Goal: Information Seeking & Learning: Learn about a topic

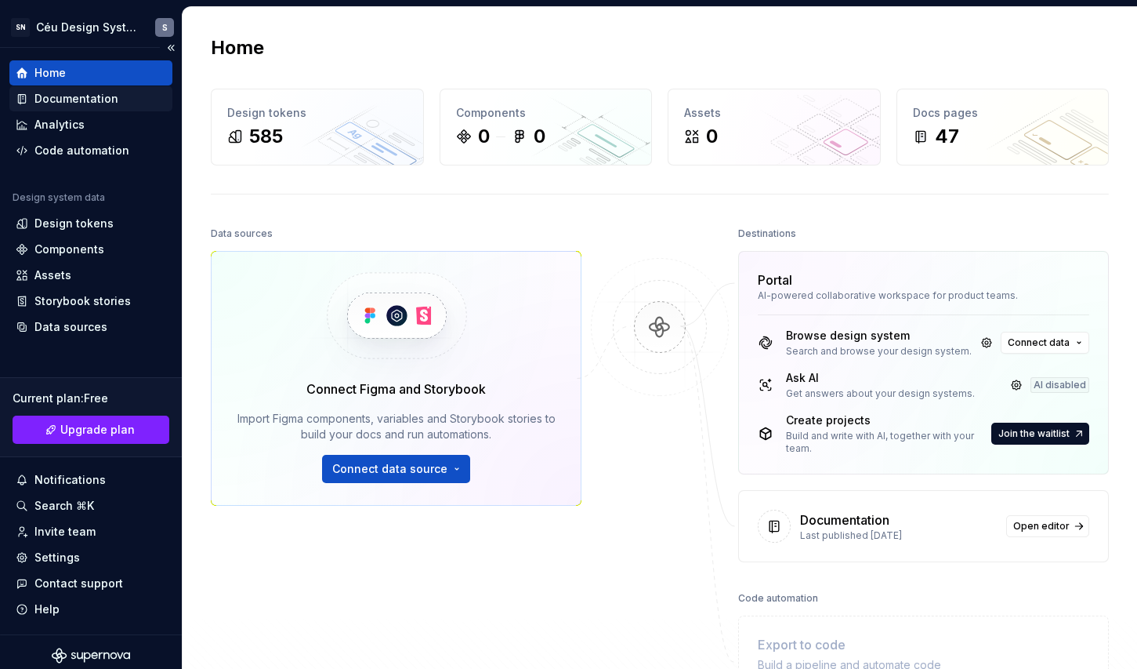
click at [85, 96] on div "Documentation" at bounding box center [76, 99] width 84 height 16
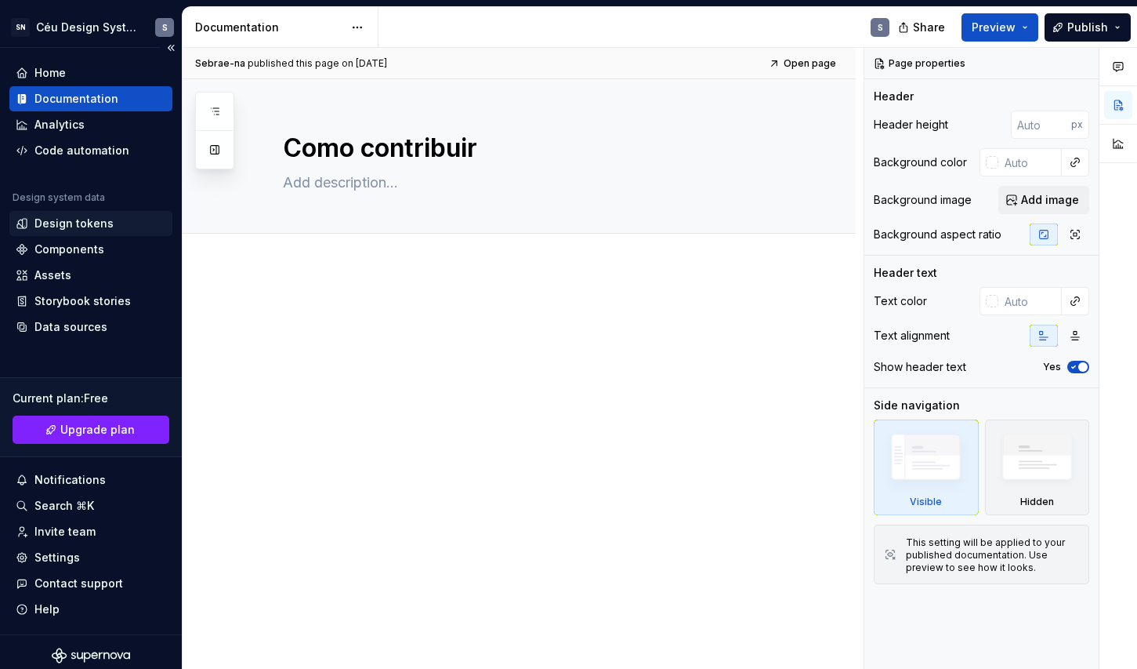
click at [90, 226] on div "Design tokens" at bounding box center [73, 224] width 79 height 16
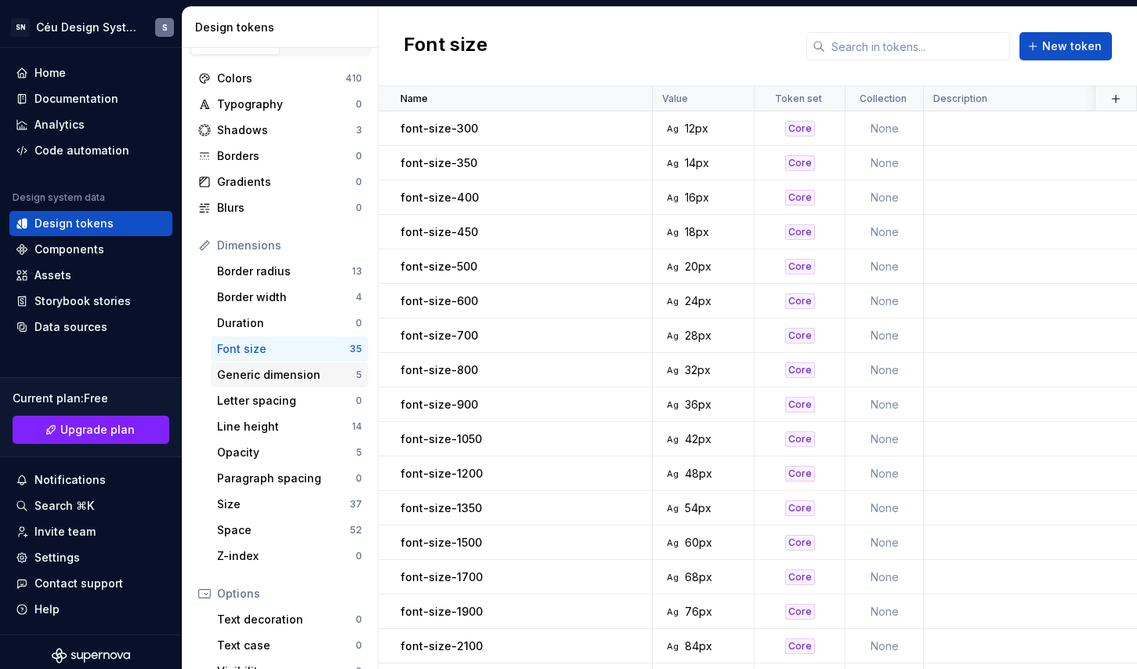
scroll to position [31, 0]
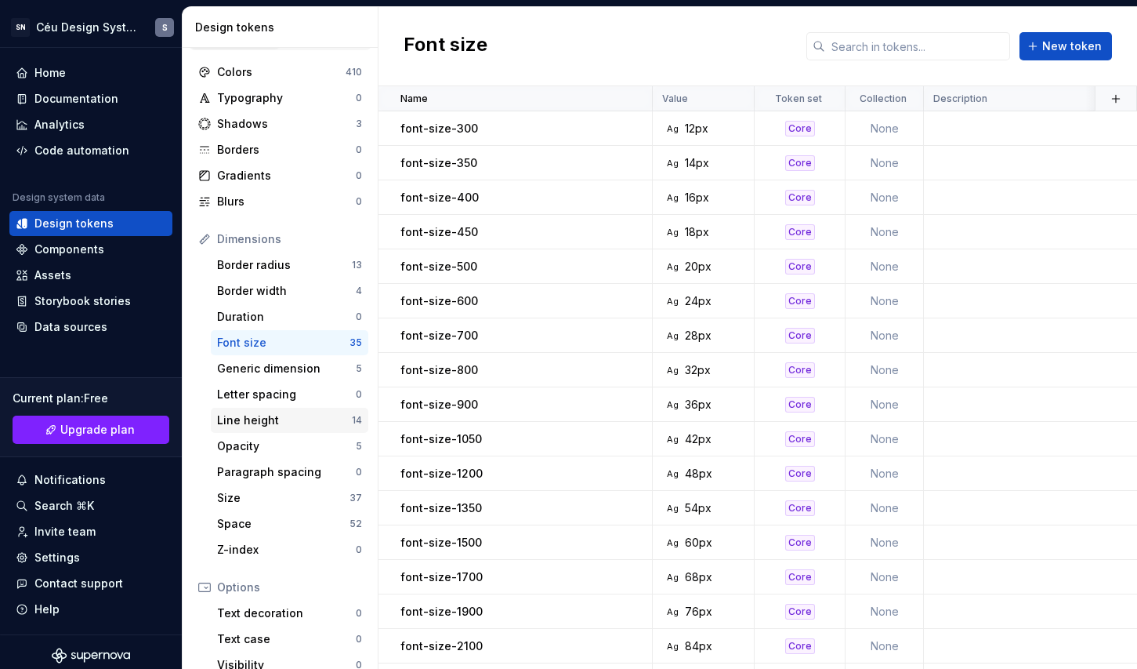
click at [256, 419] on div "Line height" at bounding box center [284, 420] width 135 height 16
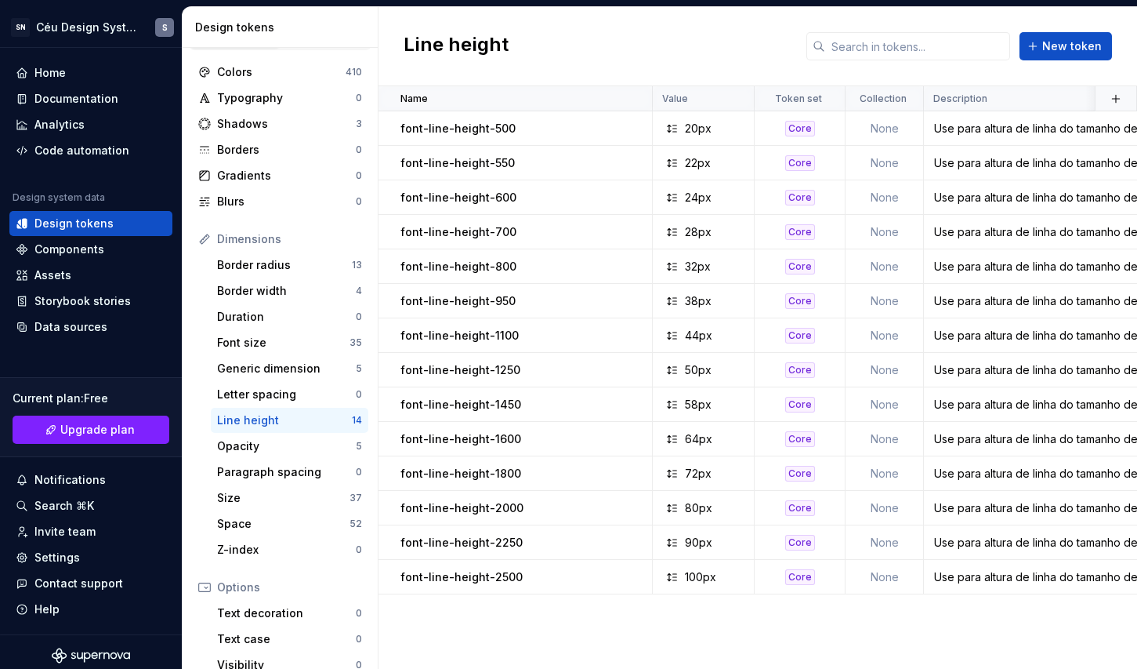
click at [261, 424] on div "Line height" at bounding box center [284, 420] width 135 height 16
click at [243, 444] on div "Opacity" at bounding box center [286, 446] width 139 height 16
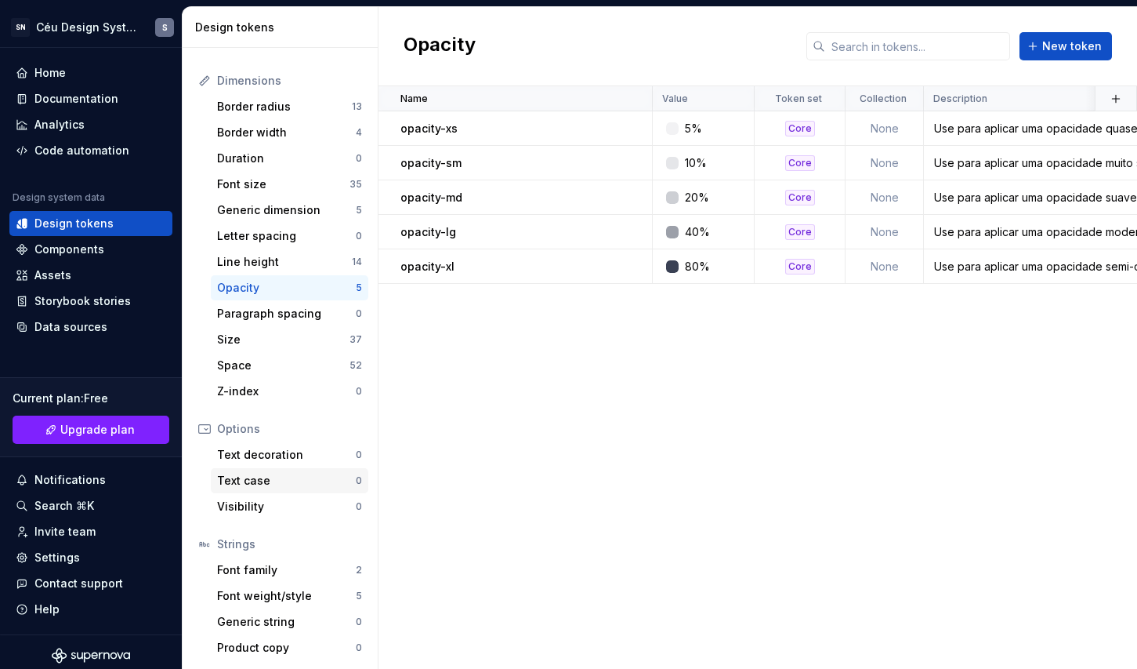
scroll to position [190, 0]
click at [282, 571] on div "Font family" at bounding box center [286, 569] width 139 height 16
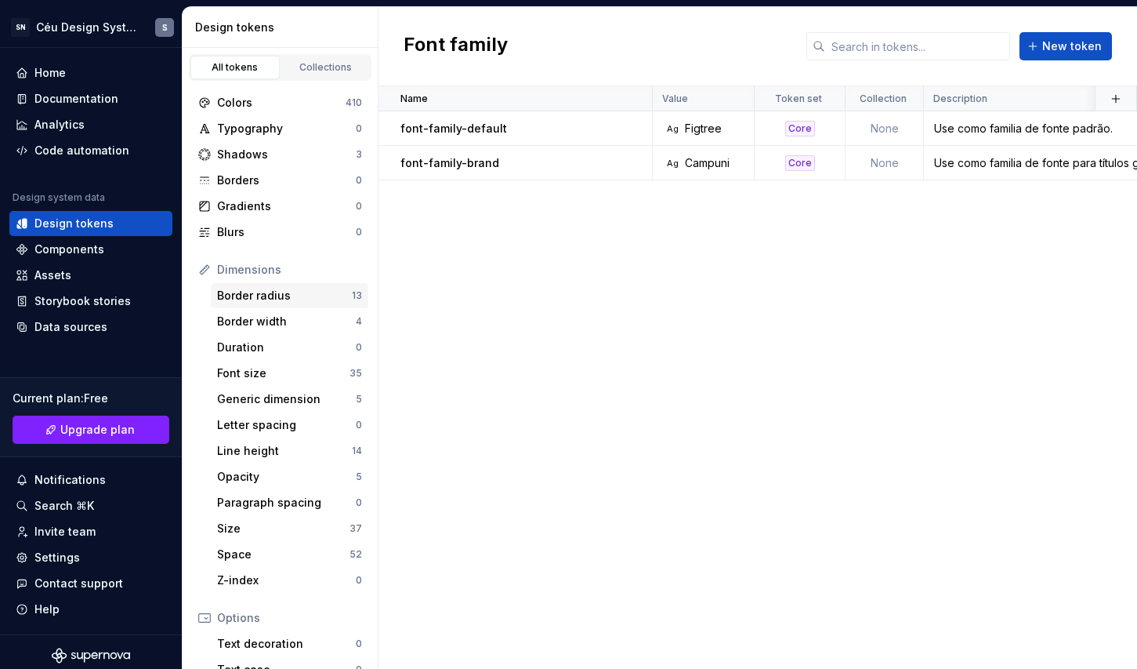
click at [287, 302] on div "Border radius" at bounding box center [284, 296] width 135 height 16
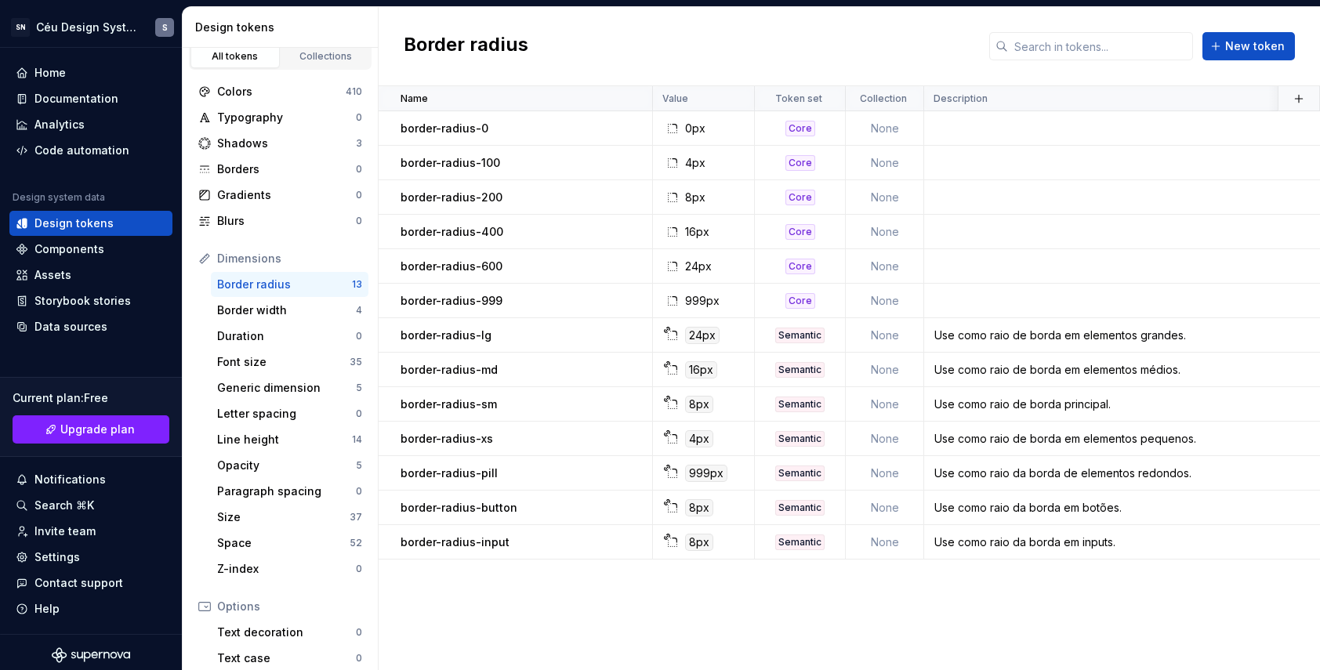
scroll to position [13, 0]
click at [276, 410] on div "Letter spacing" at bounding box center [286, 412] width 139 height 16
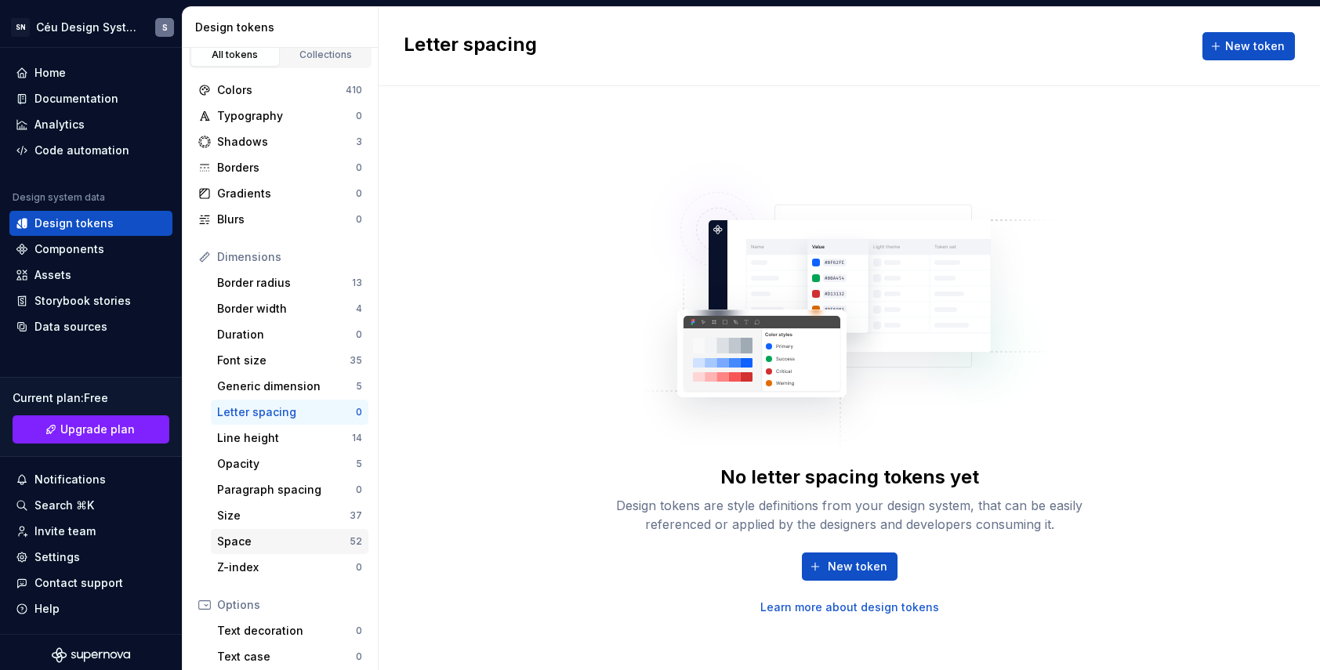
click at [254, 542] on div "Space" at bounding box center [283, 542] width 132 height 16
click at [244, 540] on div "Space" at bounding box center [283, 542] width 132 height 16
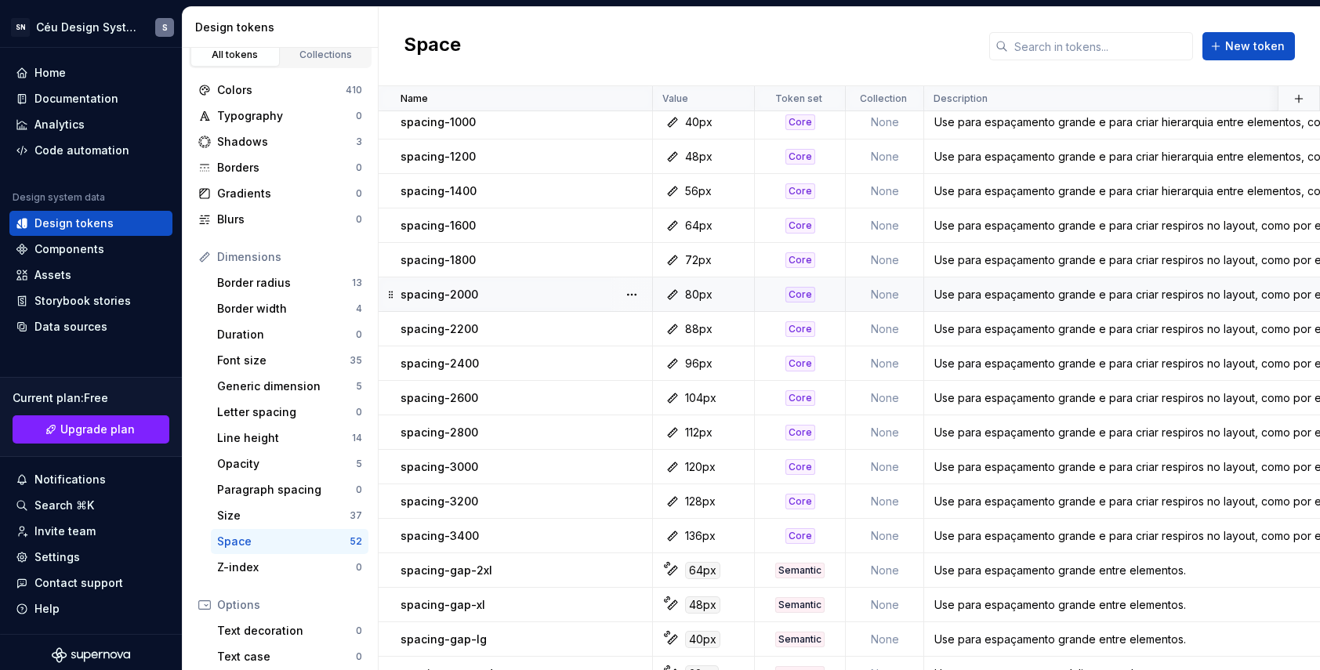
scroll to position [299, 0]
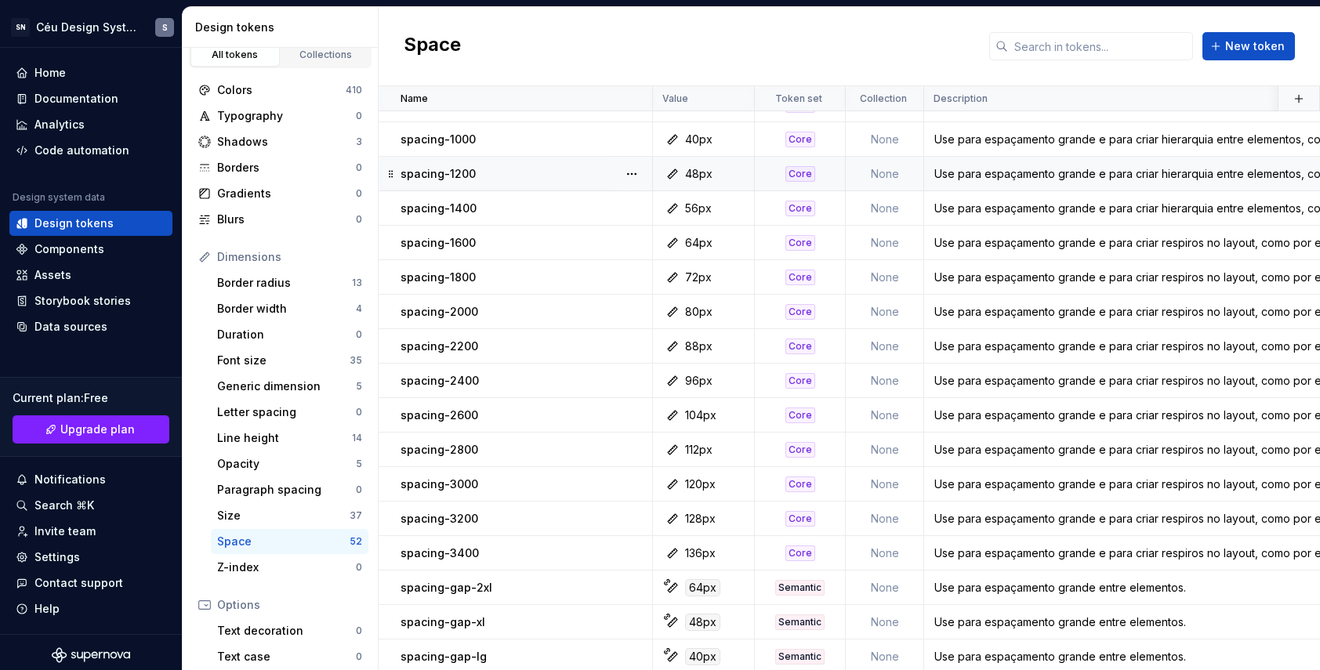
click at [801, 175] on div "Core" at bounding box center [800, 174] width 30 height 16
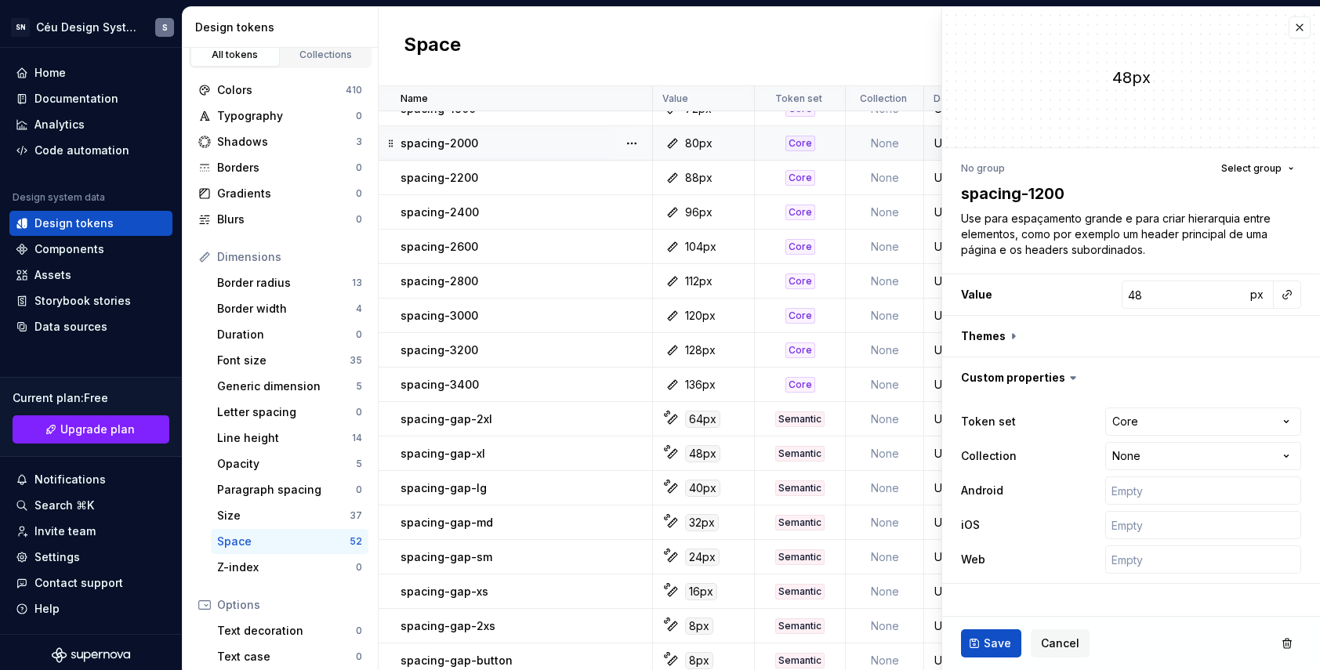
scroll to position [585, 0]
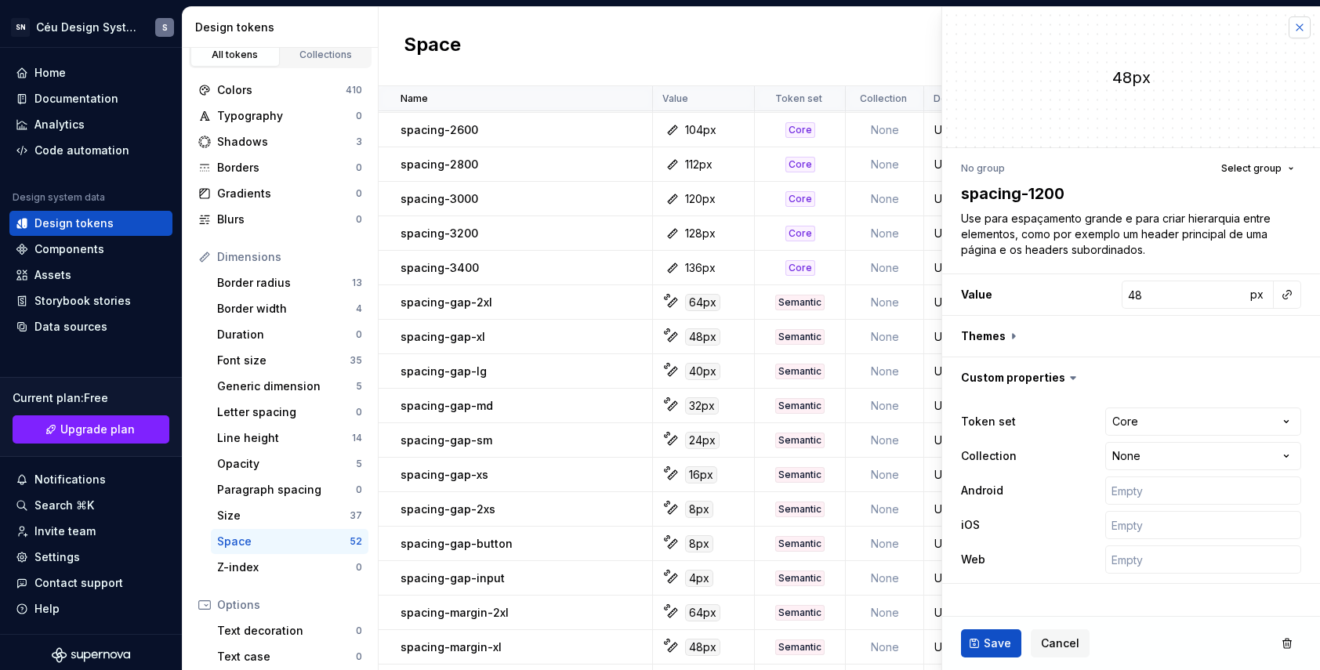
click at [1136, 25] on button "button" at bounding box center [1300, 27] width 22 height 22
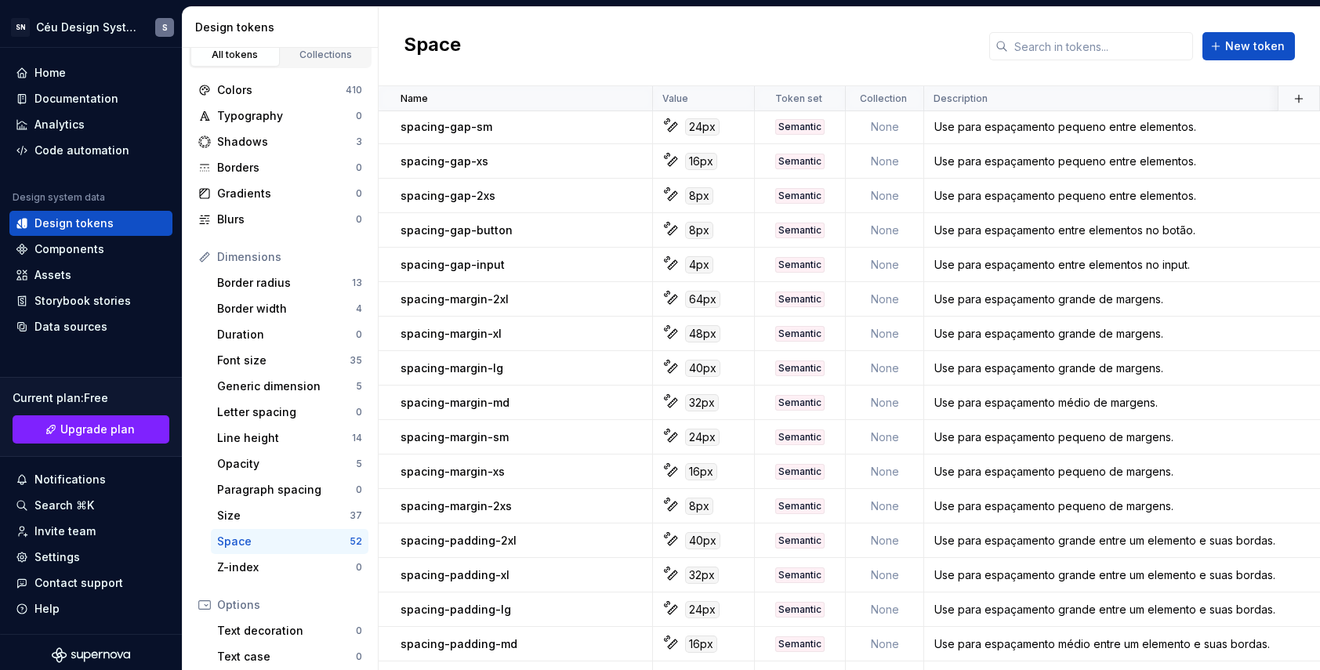
scroll to position [1243, 0]
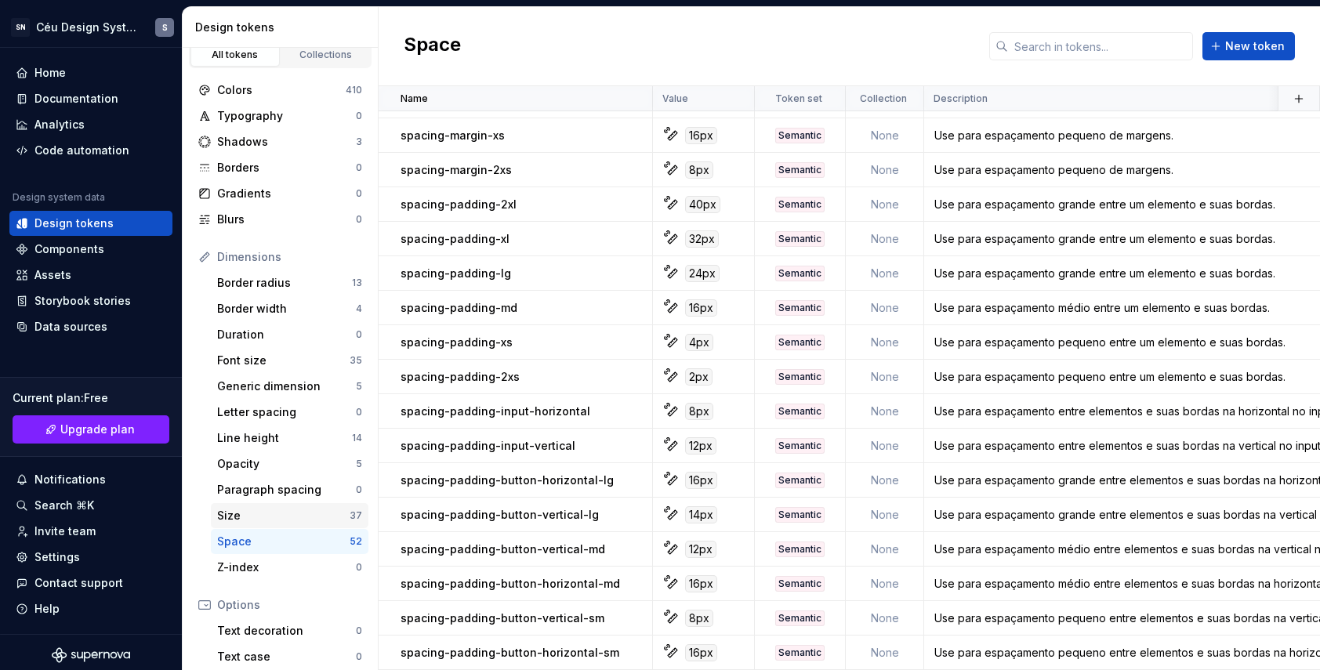
click at [248, 520] on div "Size" at bounding box center [283, 516] width 132 height 16
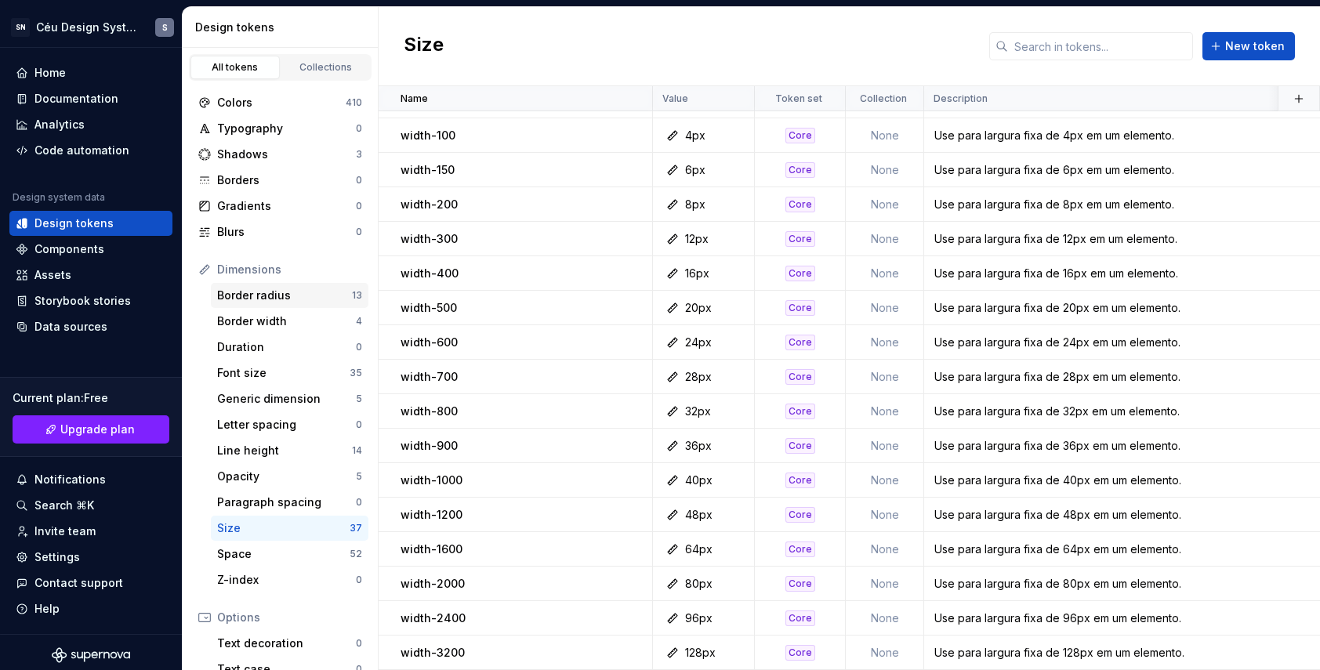
click at [256, 297] on div "Border radius" at bounding box center [284, 296] width 135 height 16
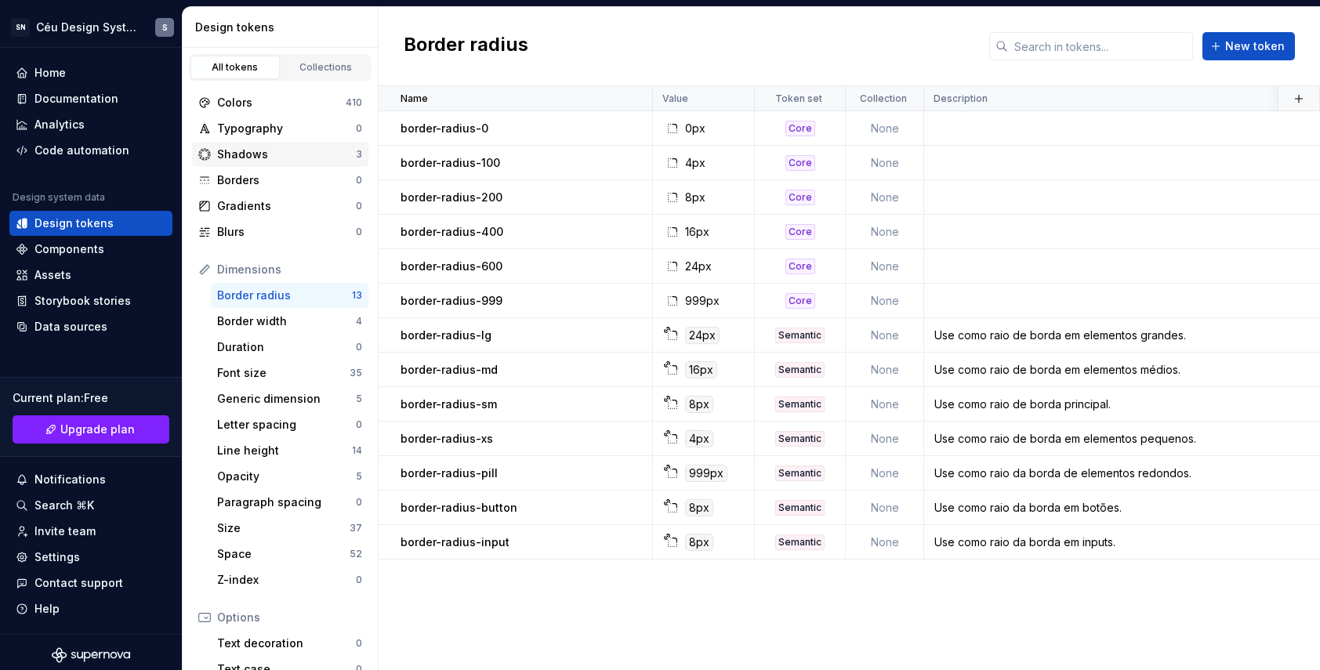
click at [249, 154] on div "Shadows" at bounding box center [286, 155] width 139 height 16
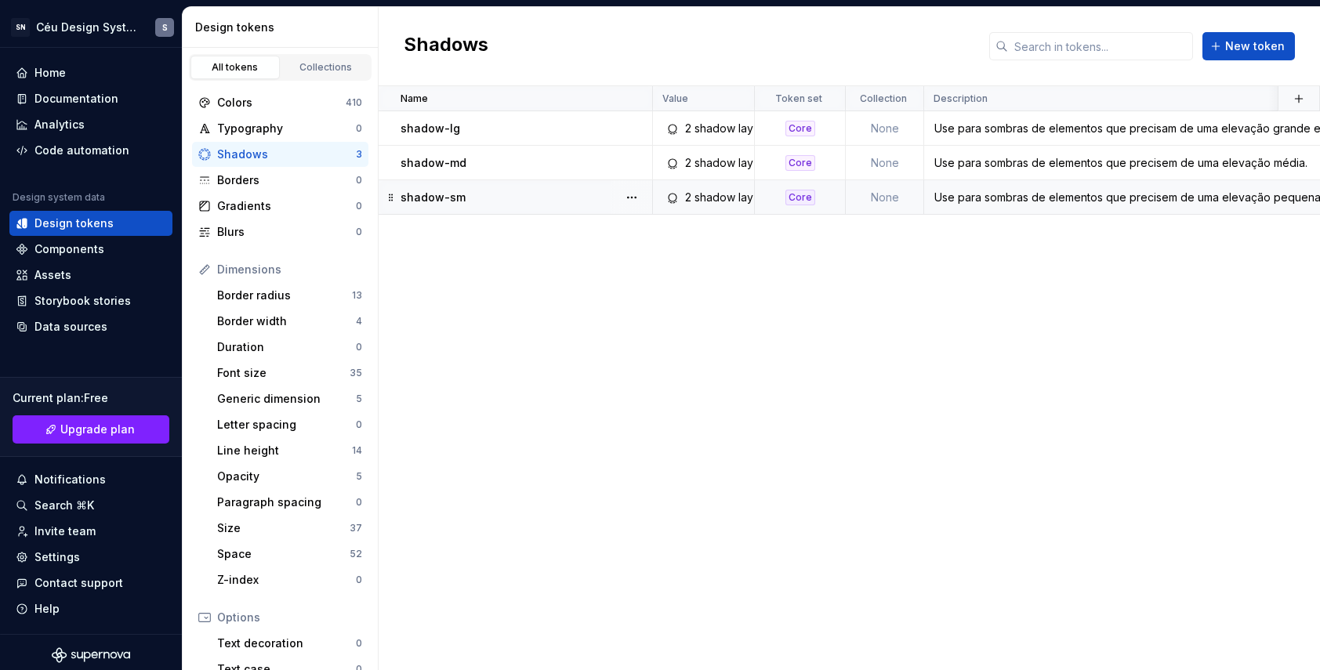
click at [689, 192] on div "2 shadow layers" at bounding box center [727, 198] width 85 height 16
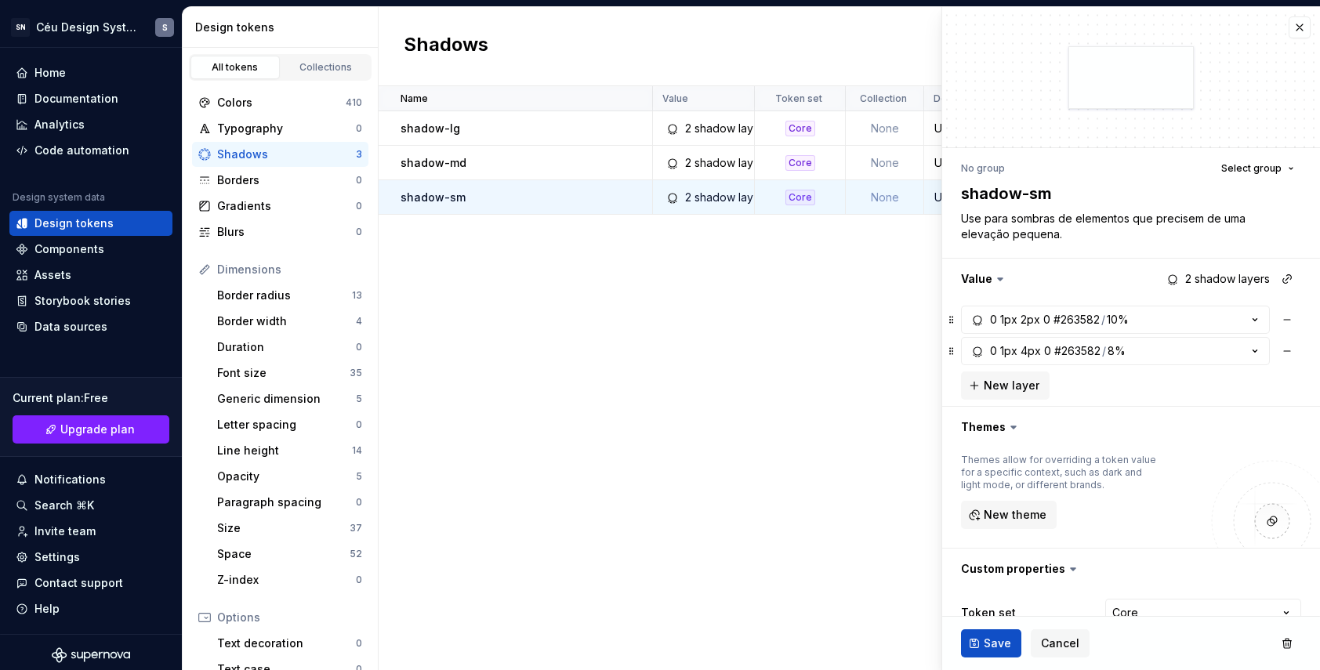
drag, startPoint x: 1293, startPoint y: 28, endPoint x: 1243, endPoint y: 67, distance: 63.2
click at [1136, 28] on button "button" at bounding box center [1300, 27] width 22 height 22
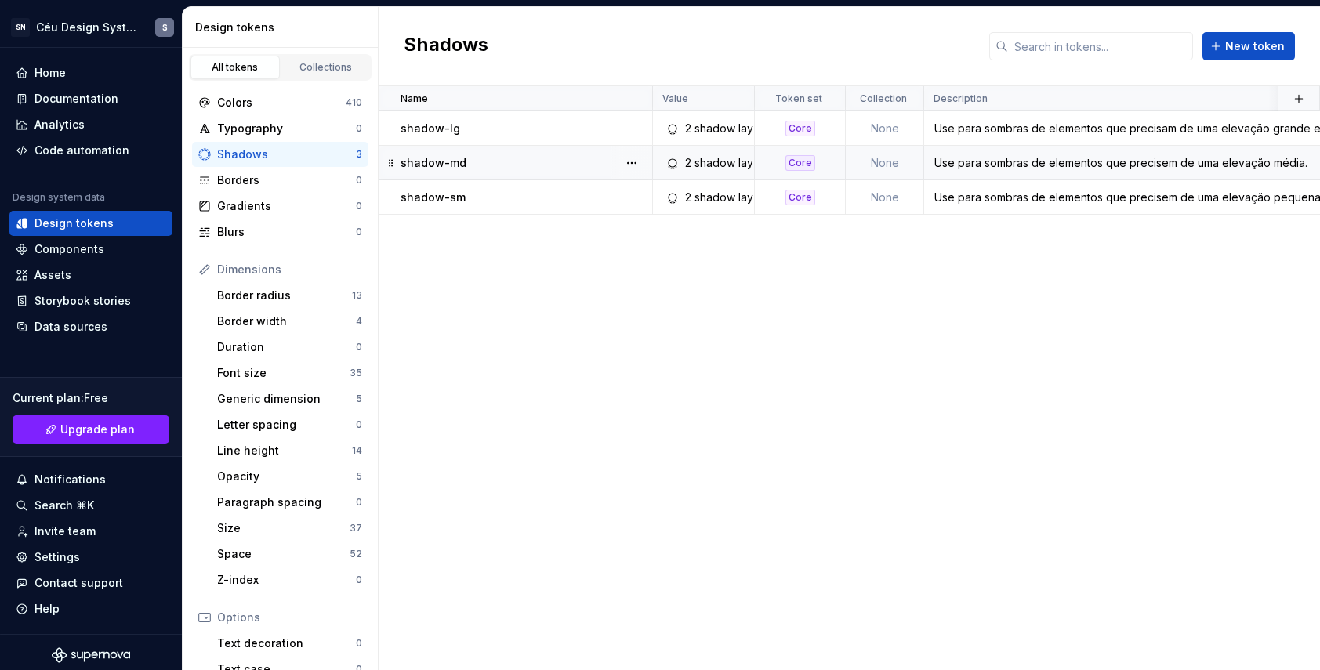
click at [493, 165] on div "shadow-md" at bounding box center [526, 163] width 251 height 16
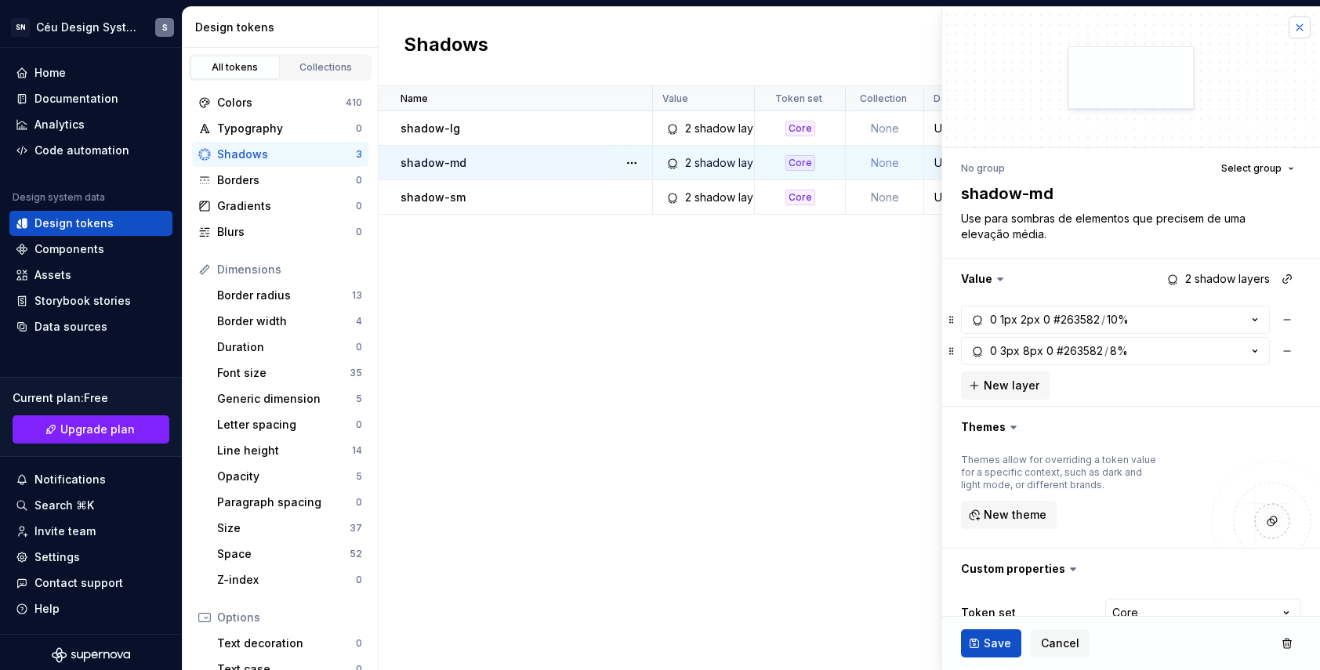
click at [1136, 28] on button "button" at bounding box center [1300, 27] width 22 height 22
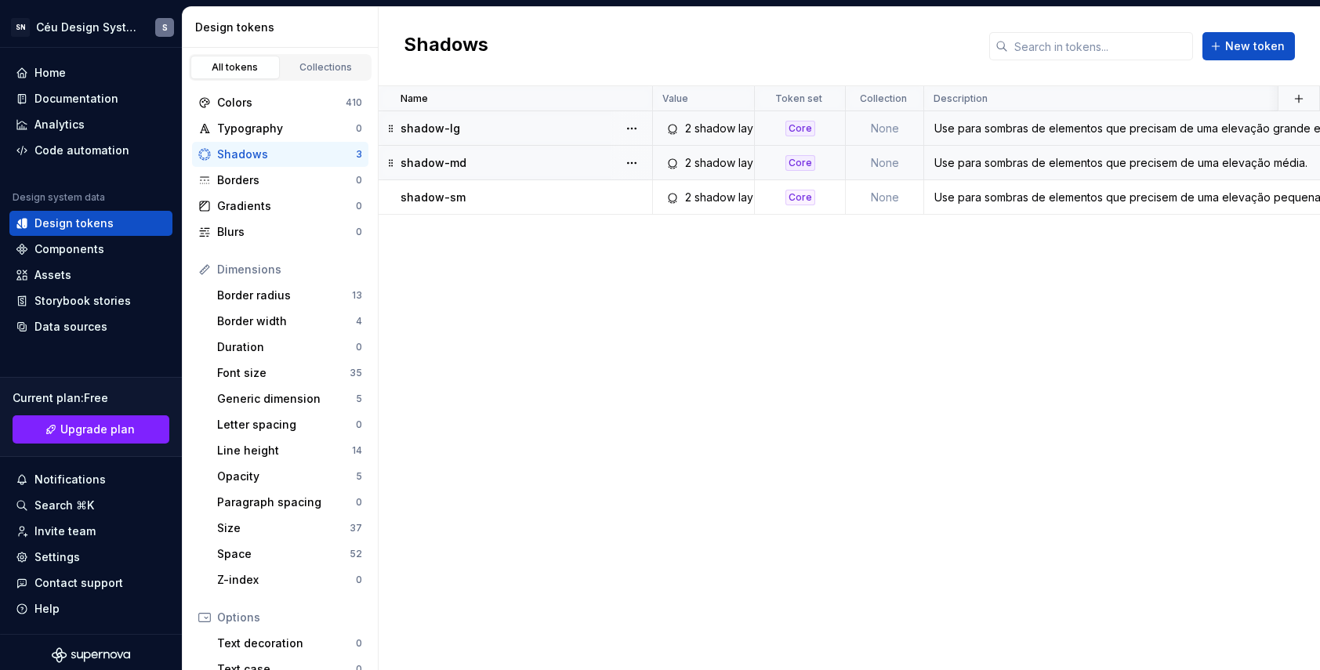
click at [541, 125] on div "shadow-lg" at bounding box center [526, 129] width 251 height 16
type textarea "*"
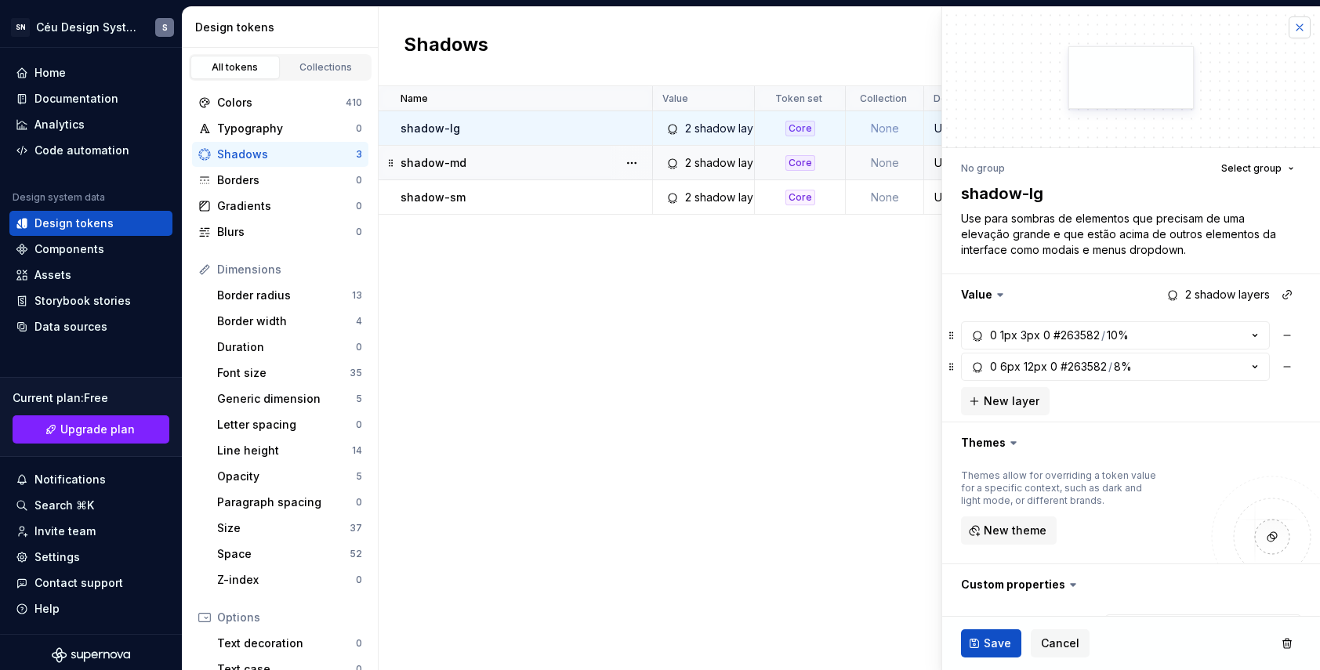
click at [1136, 25] on button "button" at bounding box center [1300, 27] width 22 height 22
click at [259, 367] on div "Font size" at bounding box center [283, 373] width 132 height 16
